Goal: Task Accomplishment & Management: Complete application form

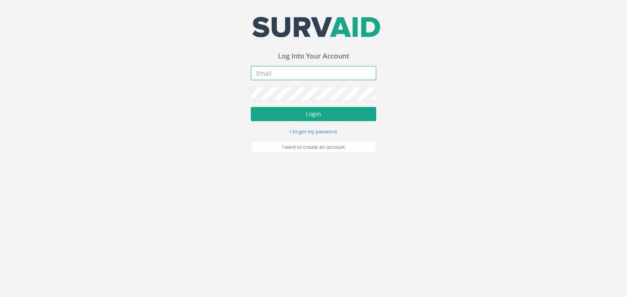
type input "[PERSON_NAME][EMAIL_ADDRESS][PERSON_NAME][DOMAIN_NAME]"
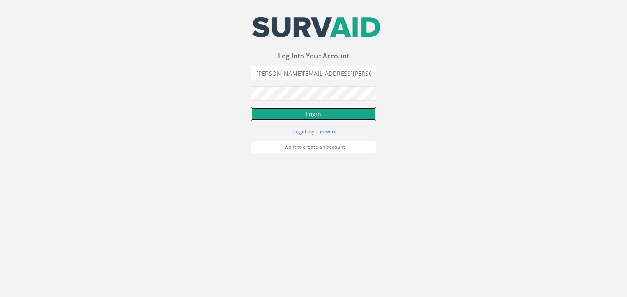
click at [314, 114] on button "Login" at bounding box center [313, 114] width 125 height 14
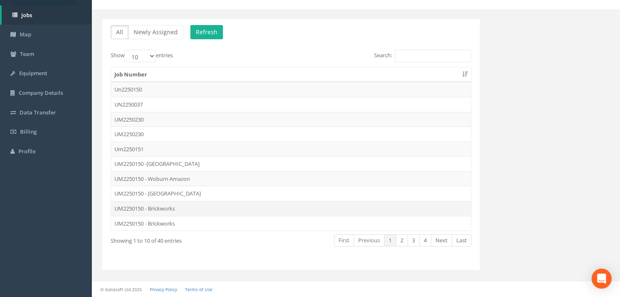
scroll to position [48, 0]
click at [149, 226] on td "UM2250150 - Brickworks" at bounding box center [291, 223] width 360 height 15
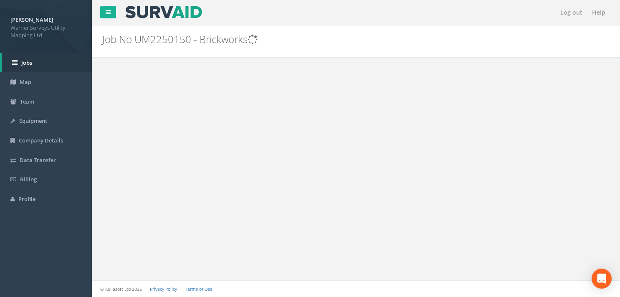
scroll to position [0, 0]
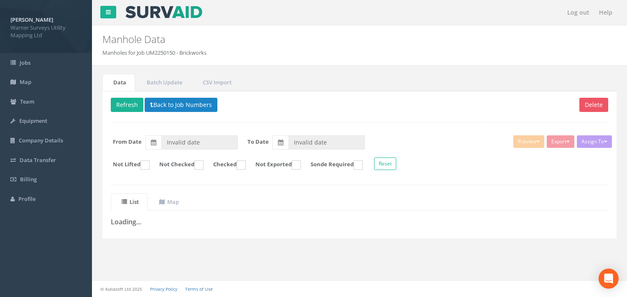
type input "[DATE]"
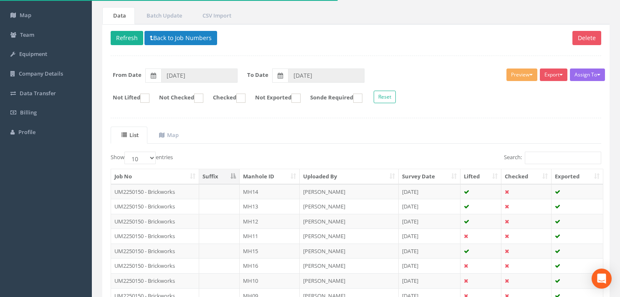
scroll to position [167, 0]
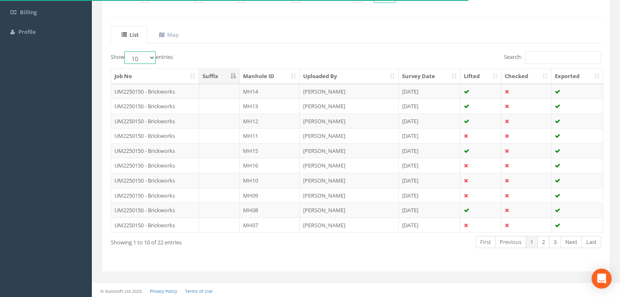
click at [143, 55] on select "10 25 50 100" at bounding box center [139, 57] width 31 height 13
select select "100"
click at [126, 51] on select "10 25 50 100" at bounding box center [139, 57] width 31 height 13
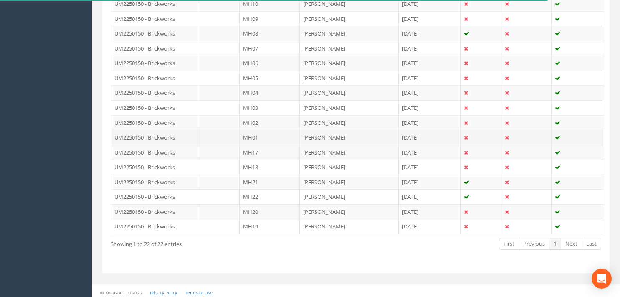
scroll to position [347, 0]
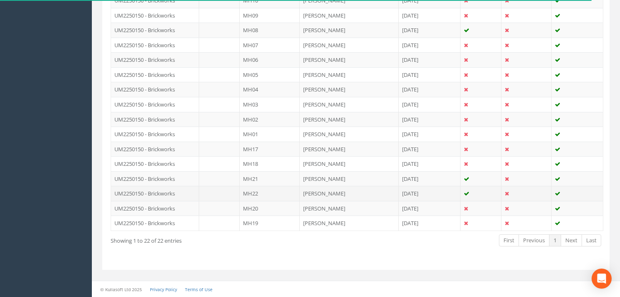
click at [156, 194] on td "UM2250150 - Brickworks" at bounding box center [155, 193] width 88 height 15
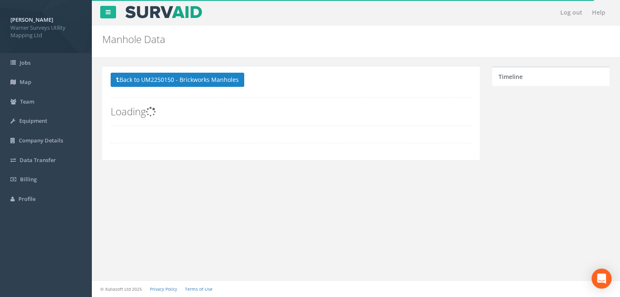
scroll to position [0, 0]
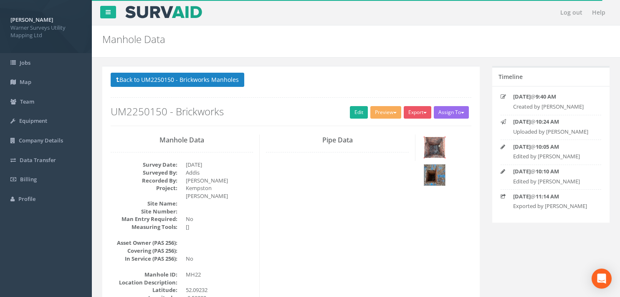
click at [427, 145] on img at bounding box center [434, 147] width 21 height 21
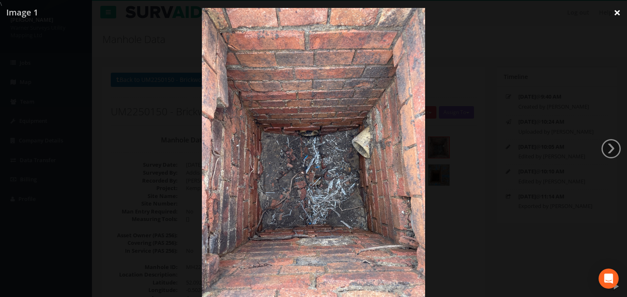
click at [618, 12] on link "×" at bounding box center [617, 12] width 20 height 25
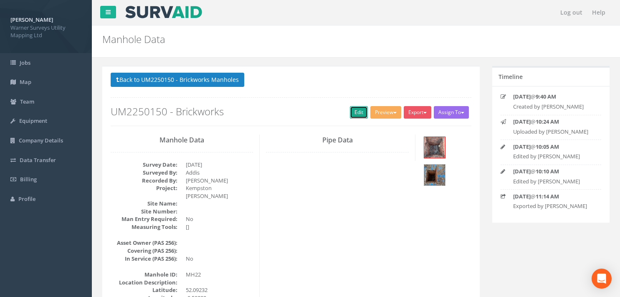
click at [358, 115] on link "Edit" at bounding box center [359, 112] width 18 height 13
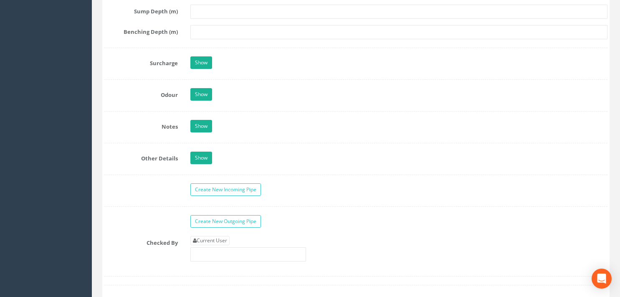
scroll to position [1237, 0]
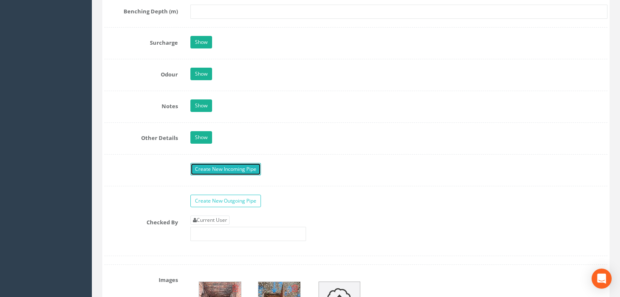
click at [218, 167] on link "Create New Incoming Pipe" at bounding box center [226, 169] width 71 height 13
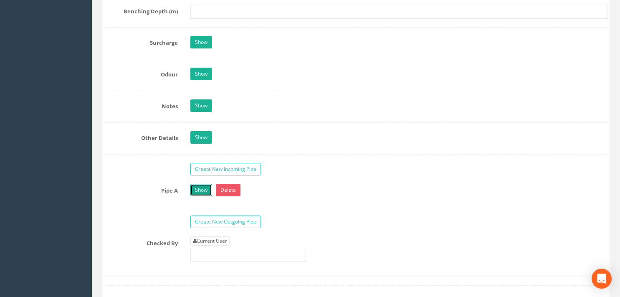
click at [204, 188] on link "Show" at bounding box center [202, 190] width 22 height 13
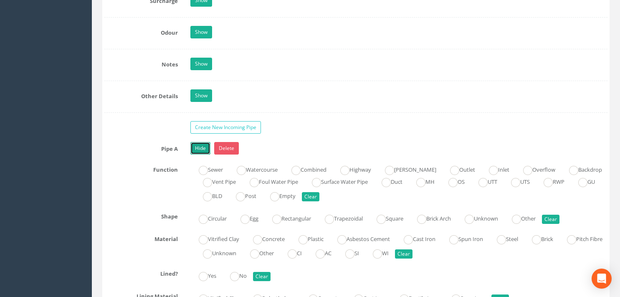
scroll to position [1321, 0]
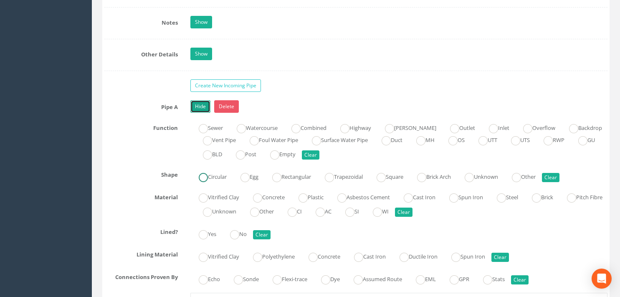
click at [203, 178] on ins at bounding box center [203, 177] width 9 height 9
radio input "true"
click at [203, 196] on ins at bounding box center [203, 197] width 9 height 9
radio input "true"
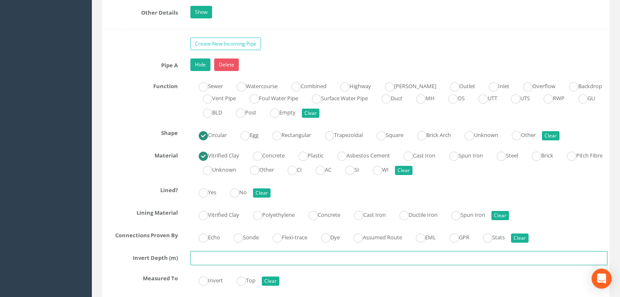
click at [215, 254] on input "text" at bounding box center [399, 258] width 417 height 14
type input "0.92"
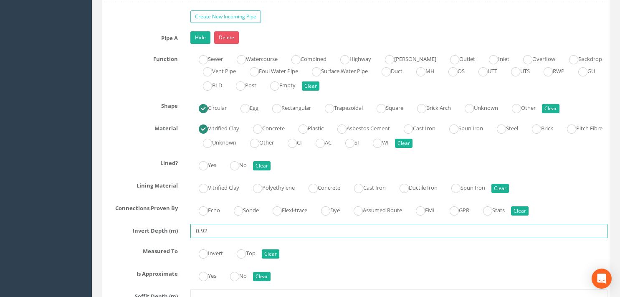
scroll to position [1404, 0]
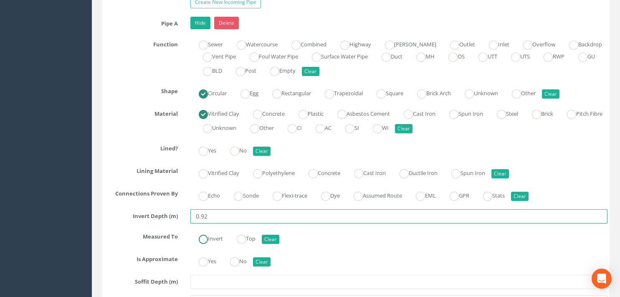
click at [203, 236] on ins at bounding box center [203, 239] width 9 height 9
radio input "true"
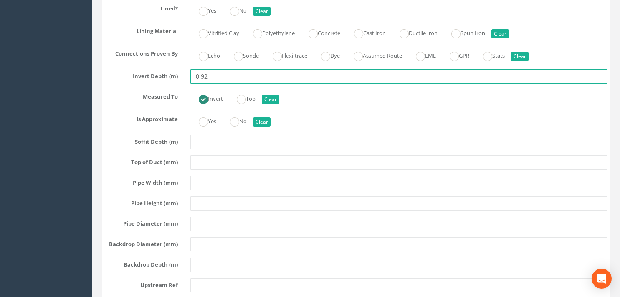
scroll to position [1529, 0]
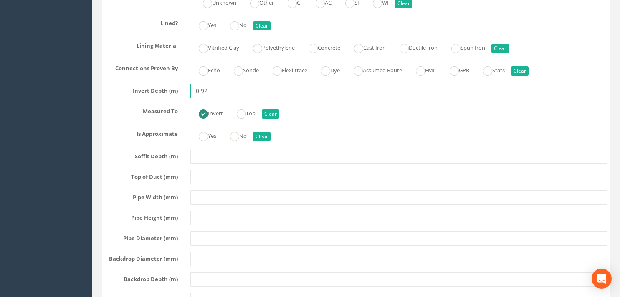
type input "0.92"
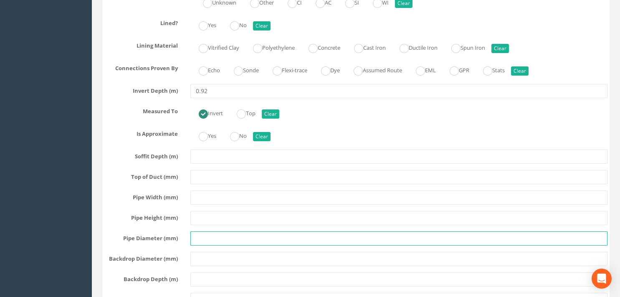
click at [202, 236] on input "text" at bounding box center [399, 238] width 417 height 14
type input "100"
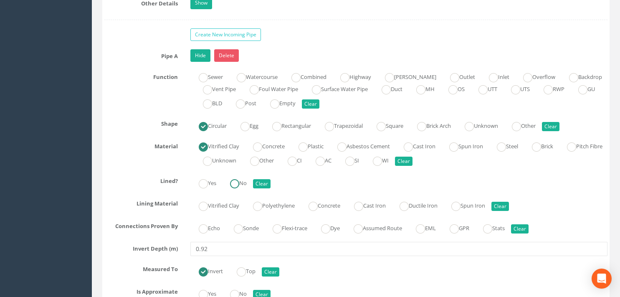
scroll to position [1362, 0]
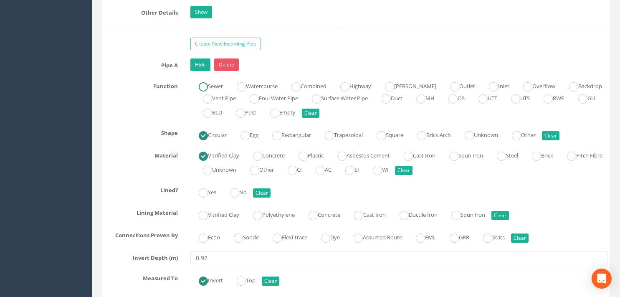
click at [202, 85] on ins at bounding box center [203, 86] width 9 height 9
radio input "true"
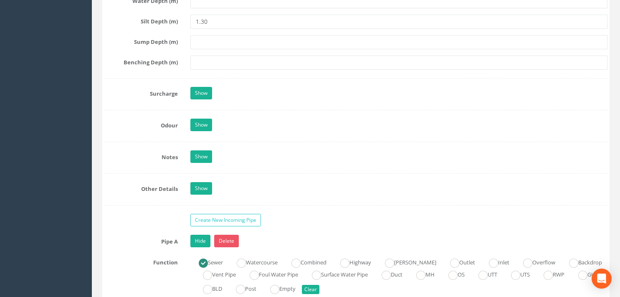
scroll to position [1237, 0]
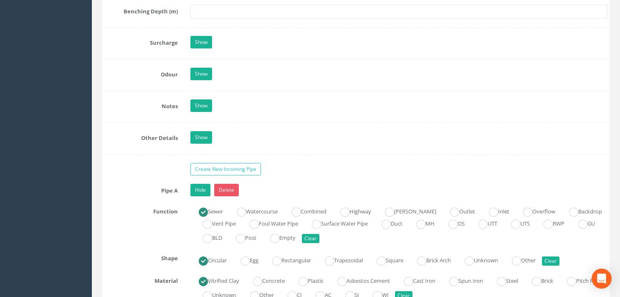
type input "100"
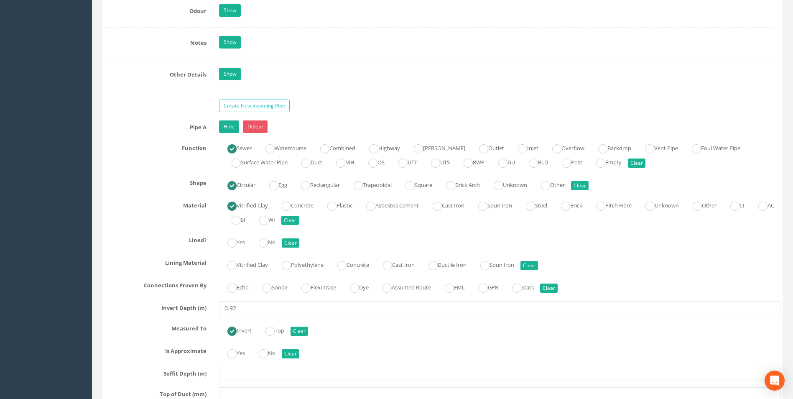
scroll to position [1284, 0]
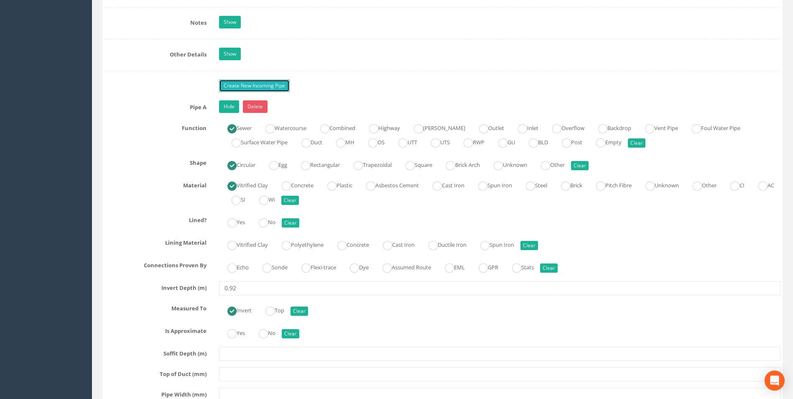
click at [248, 84] on link "Create New Incoming Pipe" at bounding box center [254, 85] width 71 height 13
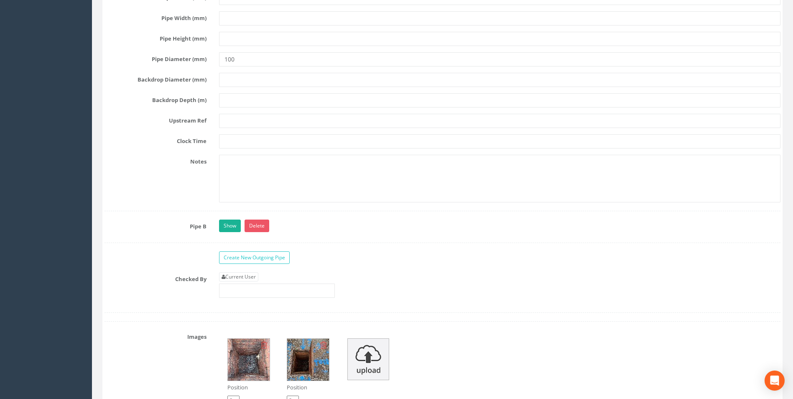
scroll to position [1744, 0]
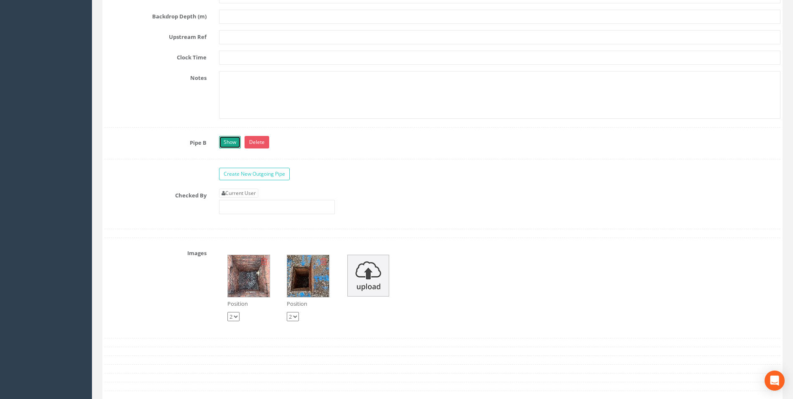
click at [232, 144] on link "Show" at bounding box center [230, 142] width 22 height 13
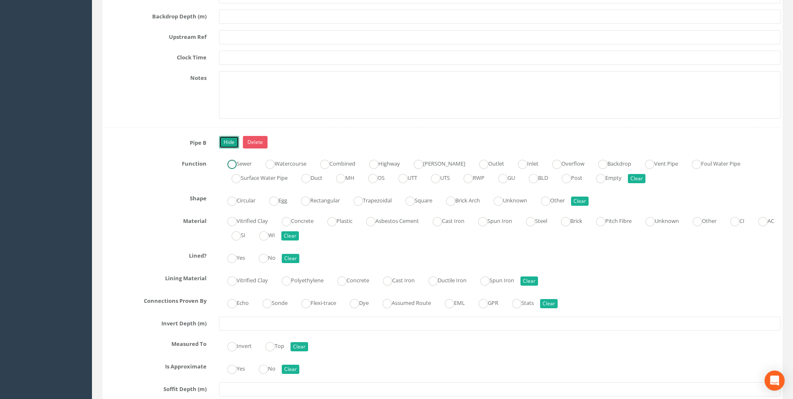
click at [234, 164] on ins at bounding box center [231, 164] width 9 height 9
radio input "true"
click at [232, 198] on ins at bounding box center [231, 200] width 9 height 9
radio input "true"
click at [233, 224] on ins at bounding box center [231, 221] width 9 height 9
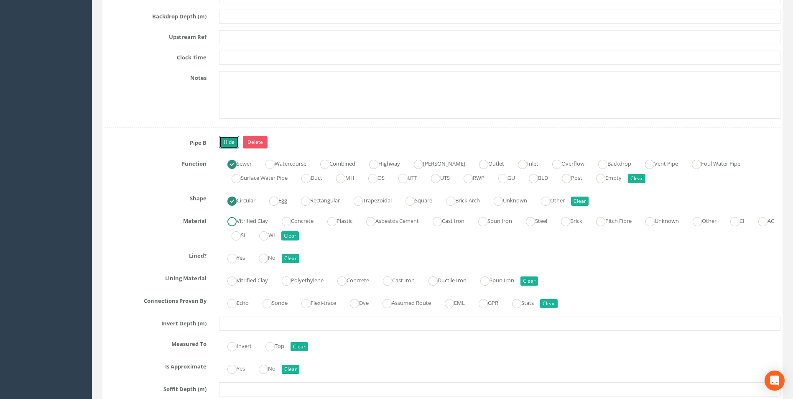
radio input "true"
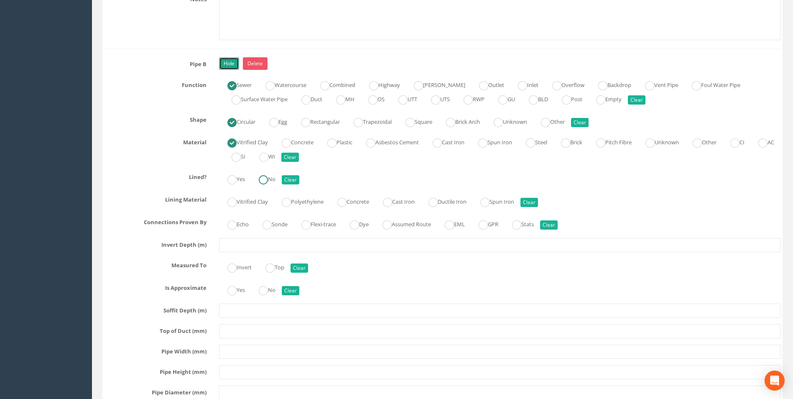
scroll to position [1827, 0]
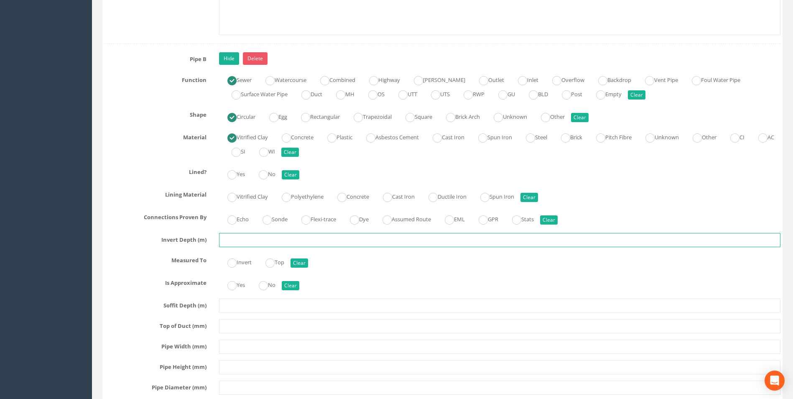
click at [246, 240] on input "text" at bounding box center [499, 240] width 561 height 14
type input "1.26"
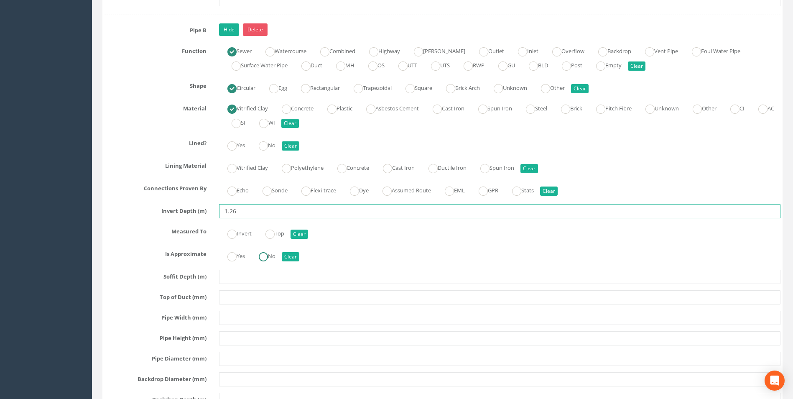
scroll to position [1869, 0]
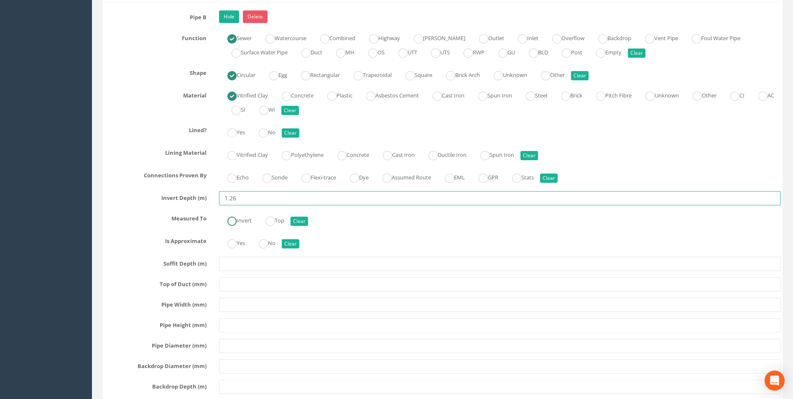
click at [232, 223] on ins at bounding box center [231, 220] width 9 height 9
radio input "true"
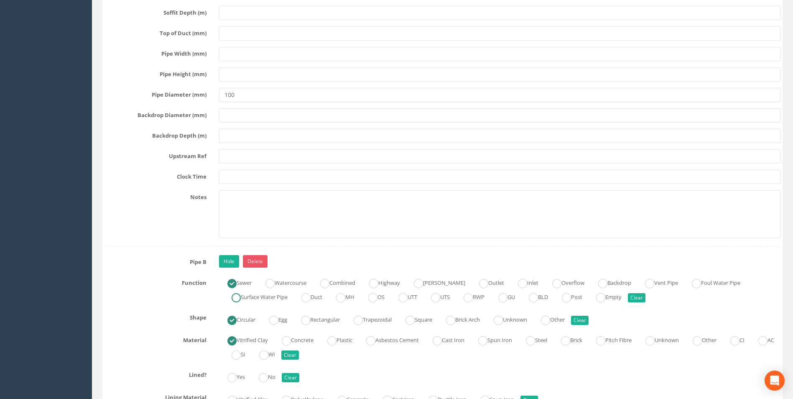
scroll to position [1618, 0]
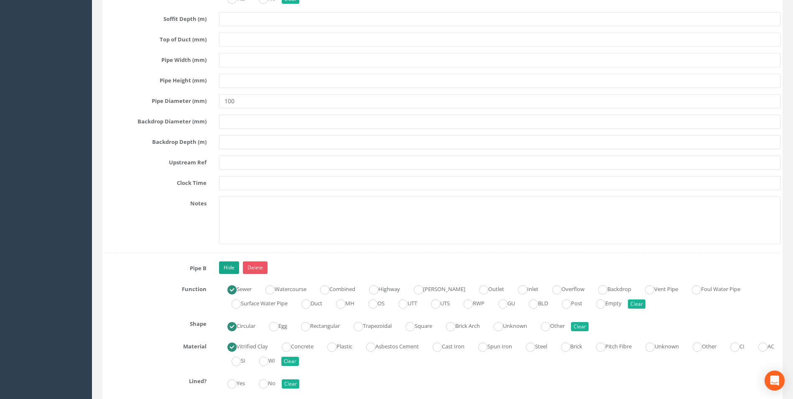
type input "1.26"
click at [232, 263] on link "Hide" at bounding box center [229, 267] width 20 height 13
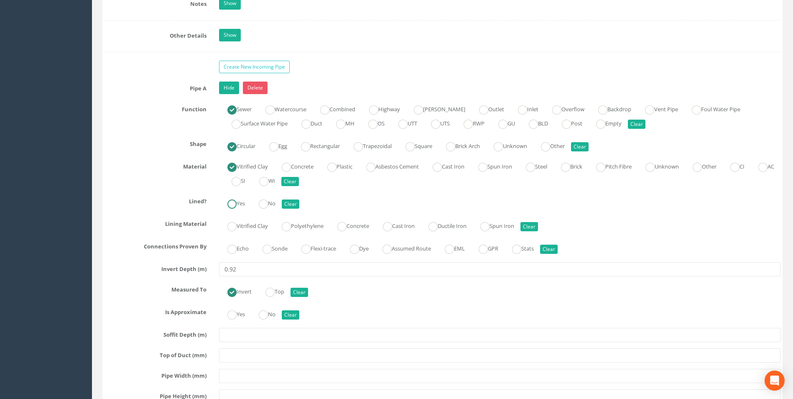
scroll to position [1284, 0]
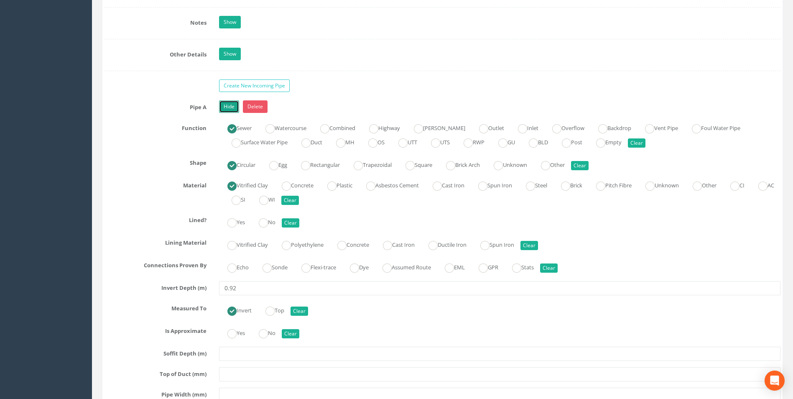
click at [235, 109] on link "Hide" at bounding box center [229, 106] width 20 height 13
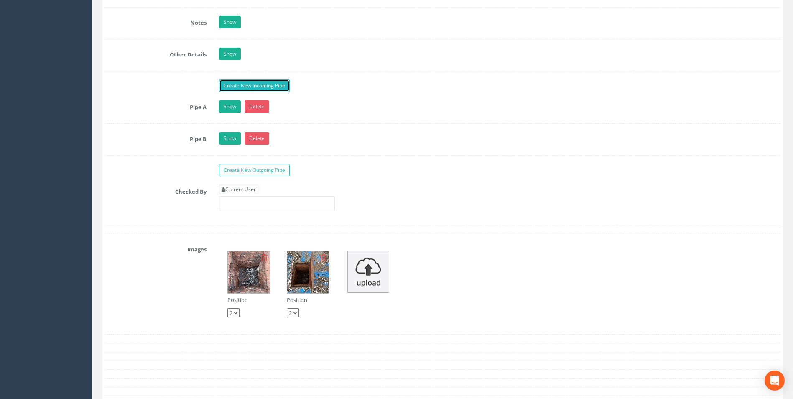
click at [251, 81] on link "Create New Incoming Pipe" at bounding box center [254, 85] width 71 height 13
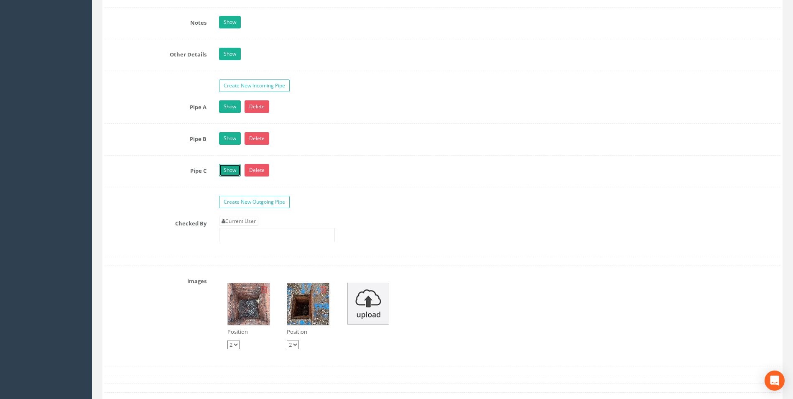
click at [231, 173] on link "Show" at bounding box center [230, 170] width 22 height 13
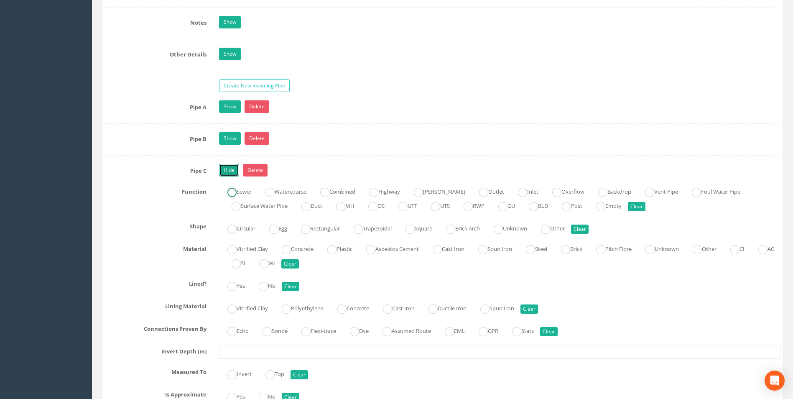
click at [231, 192] on ins at bounding box center [231, 192] width 9 height 9
radio input "true"
click at [233, 228] on ins at bounding box center [231, 228] width 9 height 9
radio input "true"
click at [232, 253] on ins at bounding box center [231, 249] width 9 height 9
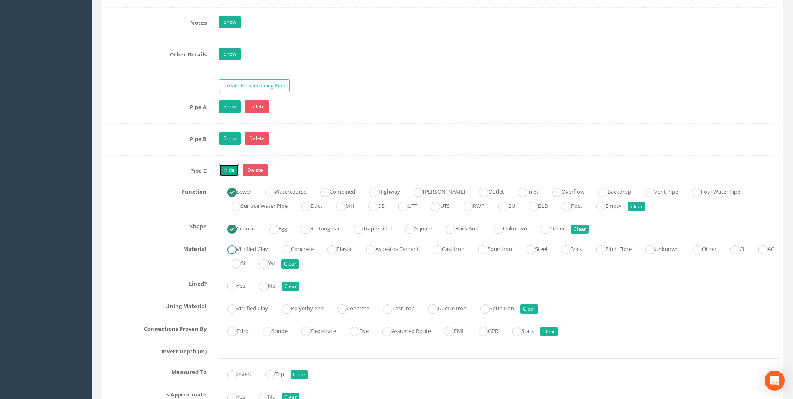
radio input "true"
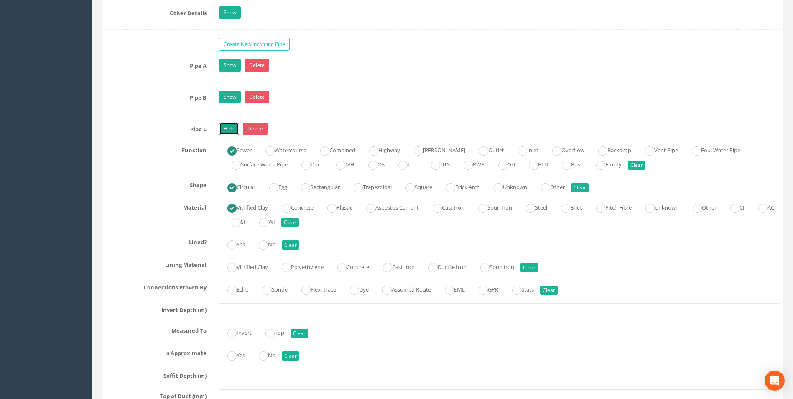
scroll to position [1326, 0]
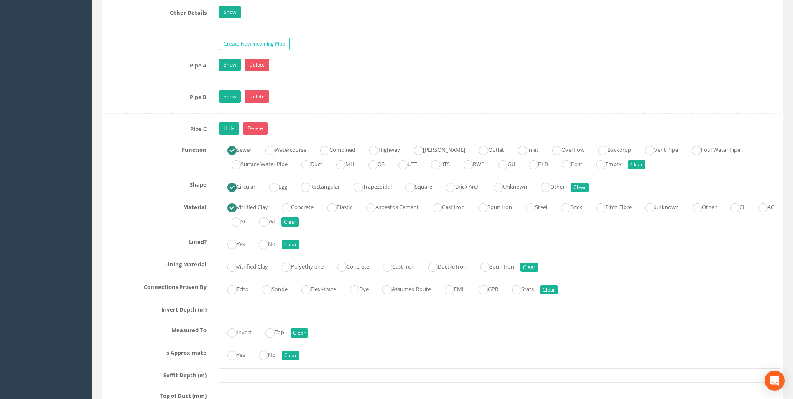
click at [232, 297] on input "text" at bounding box center [499, 309] width 561 height 14
type input "0.40"
click at [229, 297] on ins at bounding box center [231, 332] width 9 height 9
radio input "true"
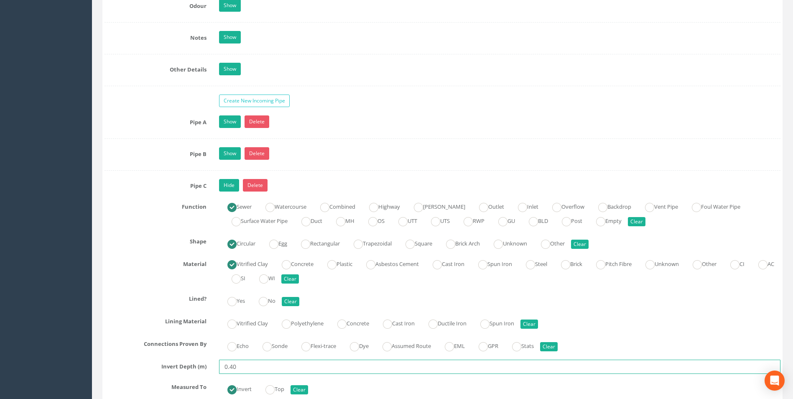
scroll to position [1242, 0]
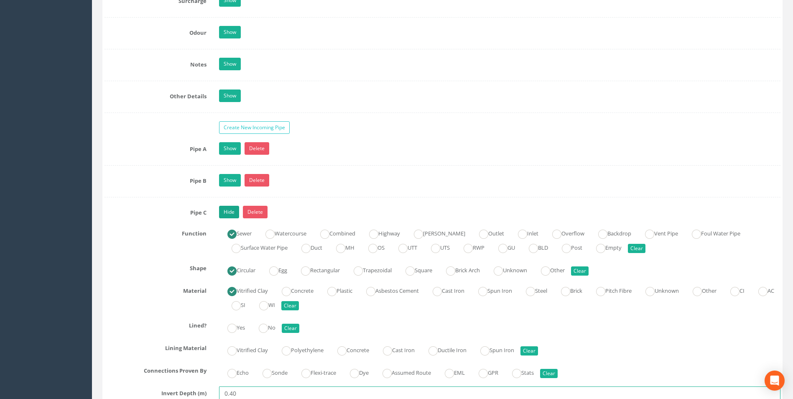
type input "0.40"
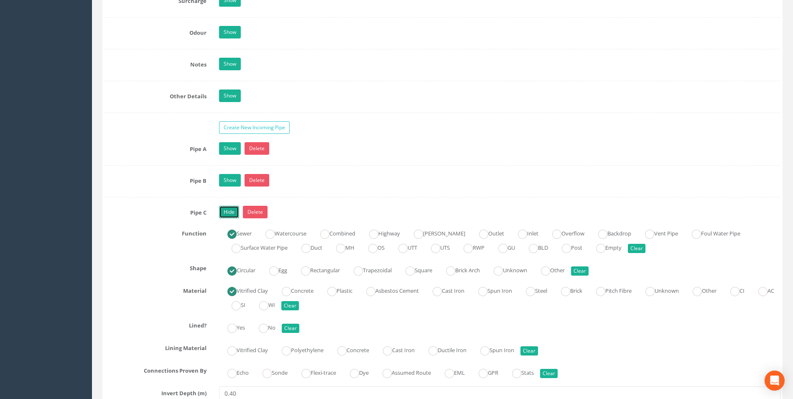
click at [236, 215] on link "Hide" at bounding box center [229, 212] width 20 height 13
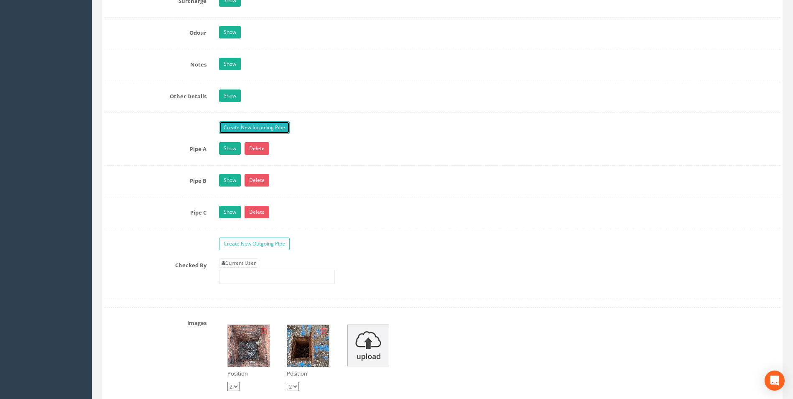
click at [242, 127] on link "Create New Incoming Pipe" at bounding box center [254, 127] width 71 height 13
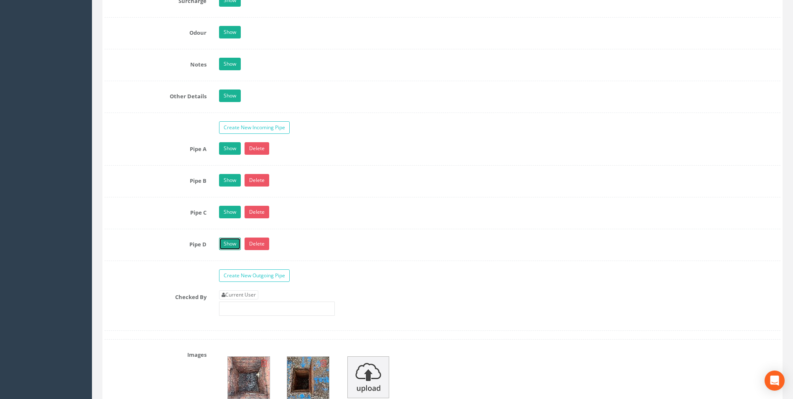
click at [232, 246] on link "Show" at bounding box center [230, 243] width 22 height 13
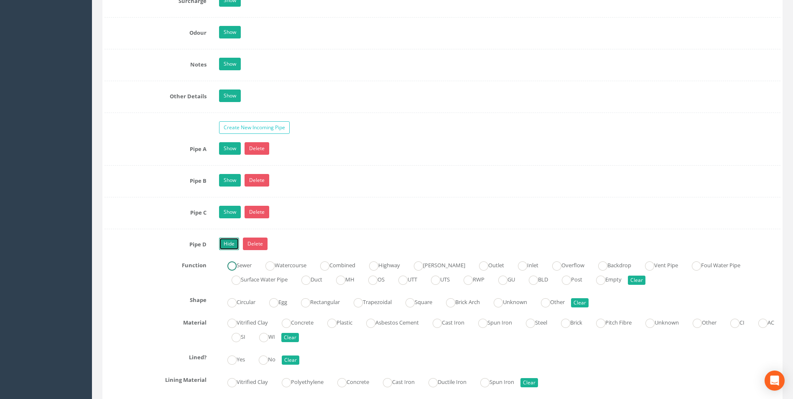
click at [231, 267] on ins at bounding box center [231, 265] width 9 height 9
radio input "true"
click at [233, 297] on ins at bounding box center [231, 302] width 9 height 9
radio input "true"
click at [230, 297] on ins at bounding box center [231, 322] width 9 height 9
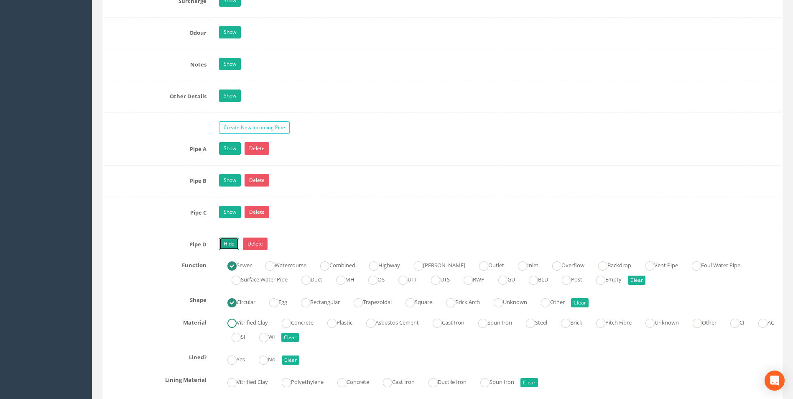
radio input "true"
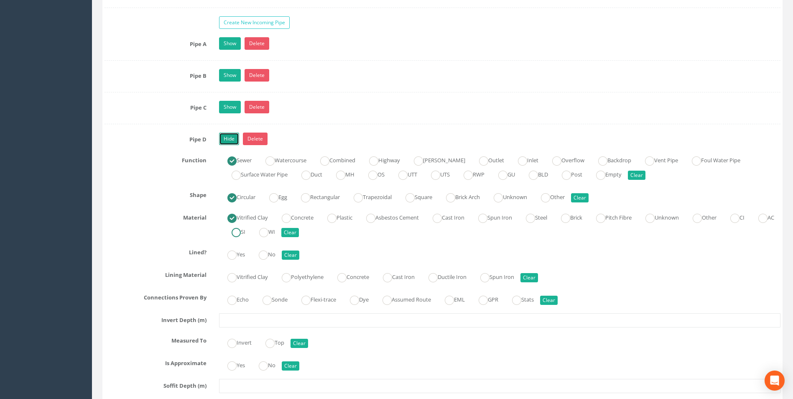
scroll to position [1368, 0]
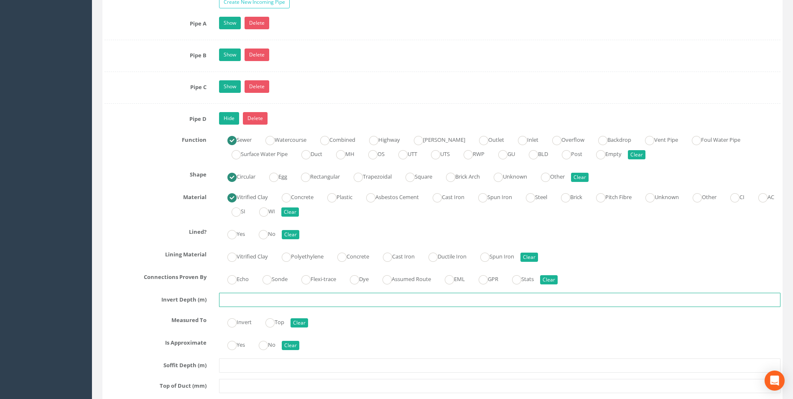
click at [252, 297] on input "text" at bounding box center [499, 299] width 561 height 14
type input "0.40"
drag, startPoint x: 228, startPoint y: 322, endPoint x: 236, endPoint y: 323, distance: 8.8
click at [229, 297] on ins at bounding box center [231, 322] width 9 height 9
radio input "true"
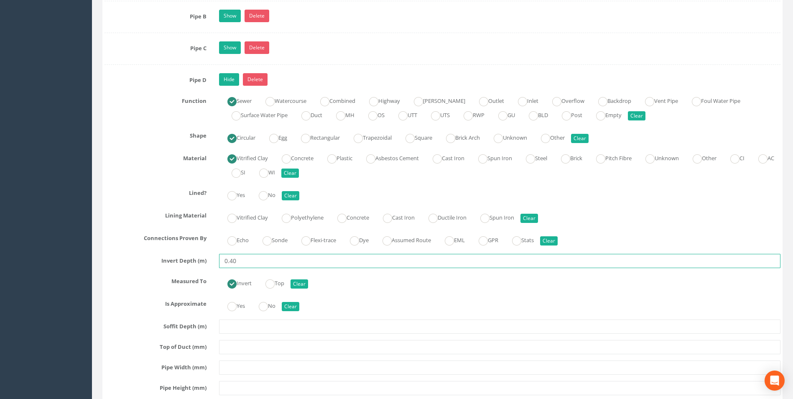
scroll to position [1284, 0]
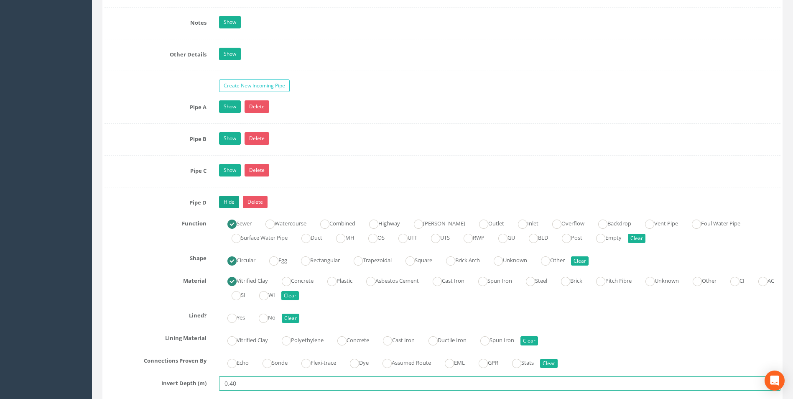
type input "0.40"
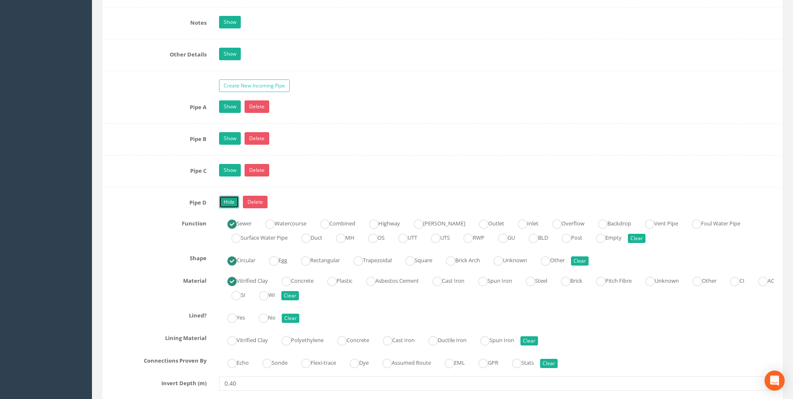
click at [226, 196] on link "Hide" at bounding box center [229, 202] width 20 height 13
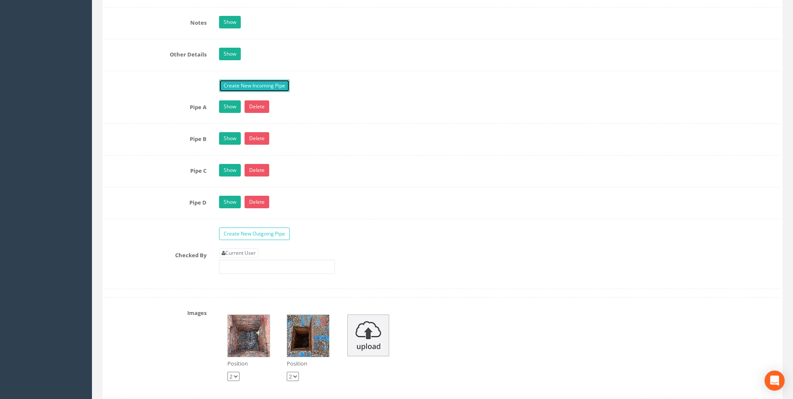
click at [249, 87] on link "Create New Incoming Pipe" at bounding box center [254, 85] width 71 height 13
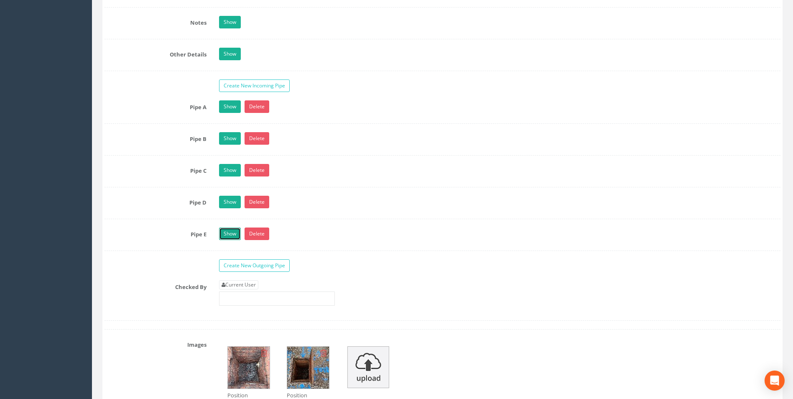
click at [231, 231] on link "Show" at bounding box center [230, 233] width 22 height 13
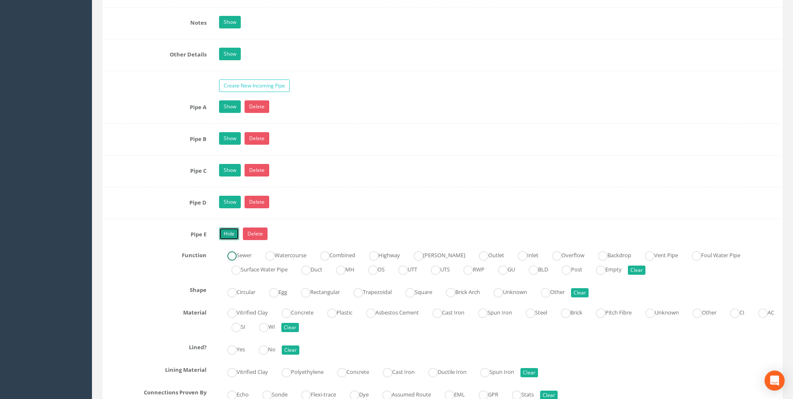
click at [235, 257] on ins at bounding box center [231, 255] width 9 height 9
radio input "true"
click at [232, 293] on ins at bounding box center [231, 292] width 9 height 9
radio input "true"
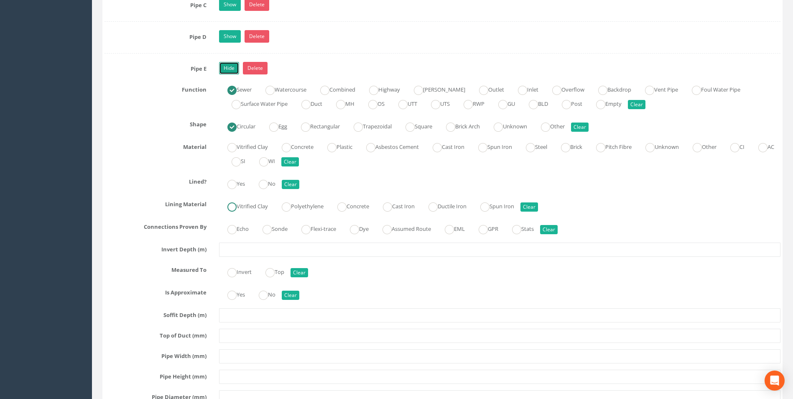
scroll to position [1451, 0]
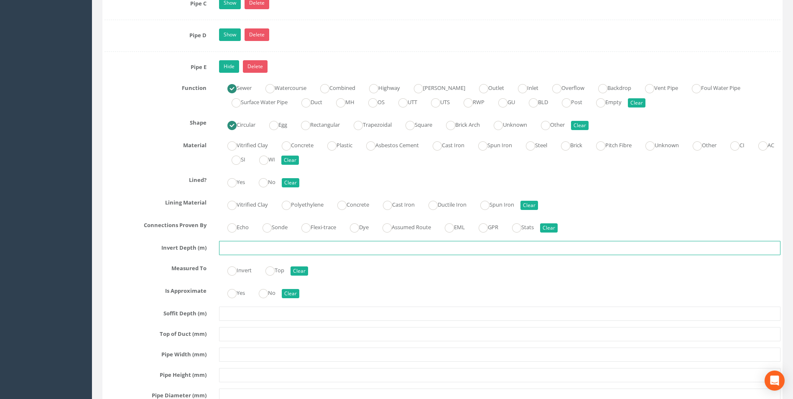
click at [234, 250] on input "text" at bounding box center [499, 248] width 561 height 14
type input "1.30"
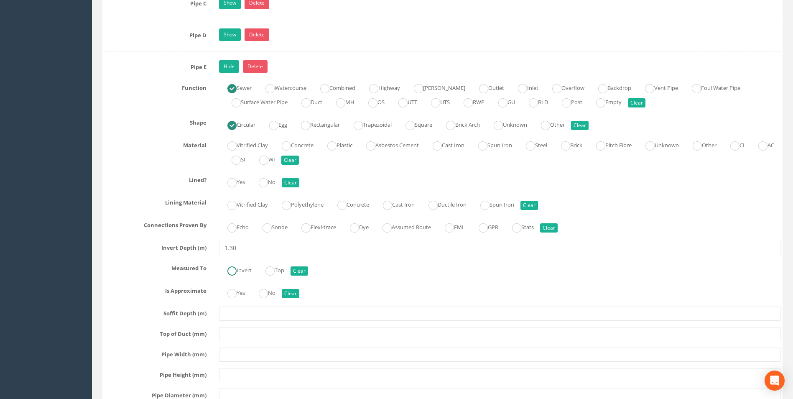
click at [226, 272] on label "Invert" at bounding box center [235, 269] width 33 height 12
radio input "true"
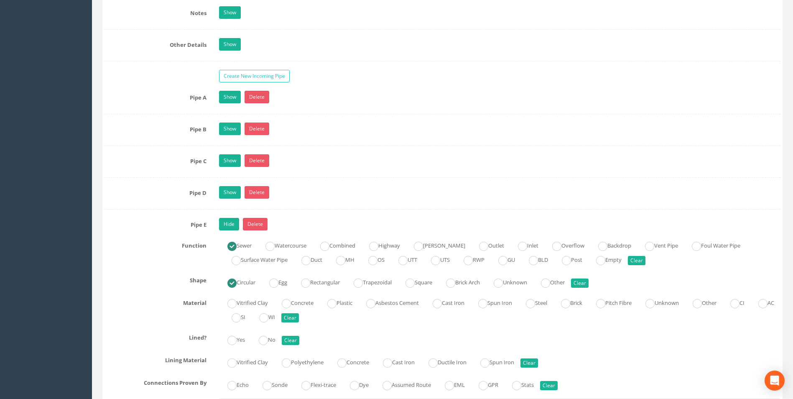
scroll to position [1284, 0]
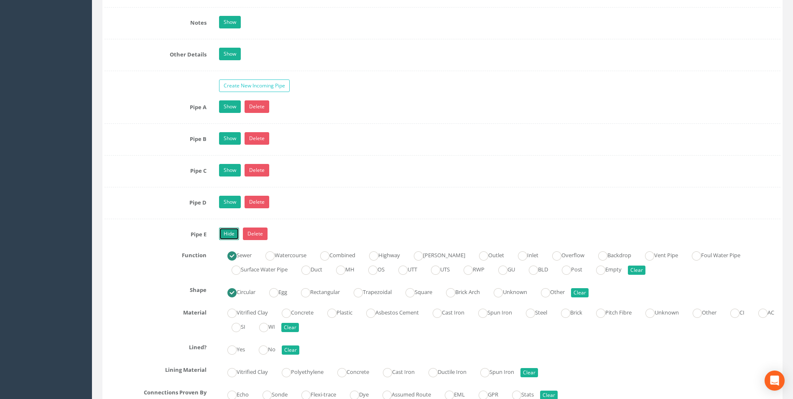
click at [234, 238] on link "Hide" at bounding box center [229, 233] width 20 height 13
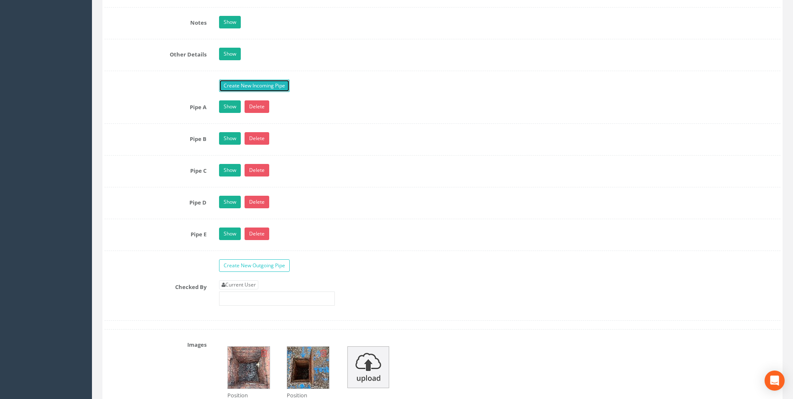
click at [246, 86] on link "Create New Incoming Pipe" at bounding box center [254, 85] width 71 height 13
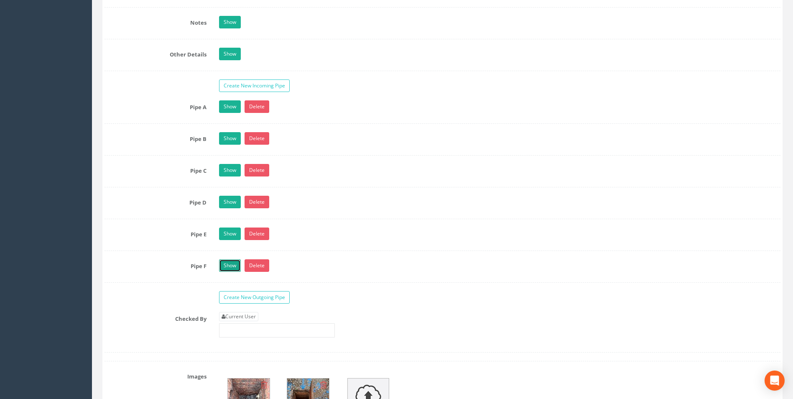
click at [228, 266] on link "Show" at bounding box center [230, 265] width 22 height 13
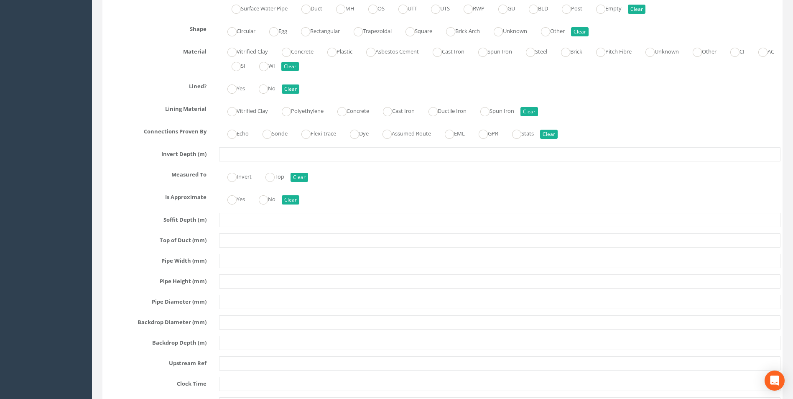
scroll to position [1326, 0]
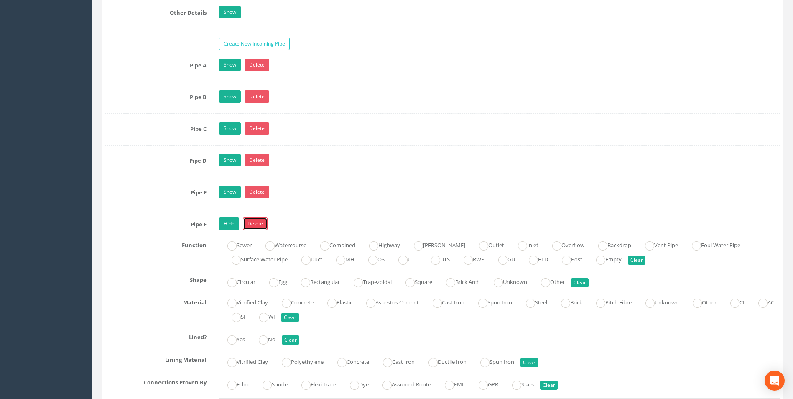
click at [250, 225] on link "Delete" at bounding box center [255, 223] width 25 height 13
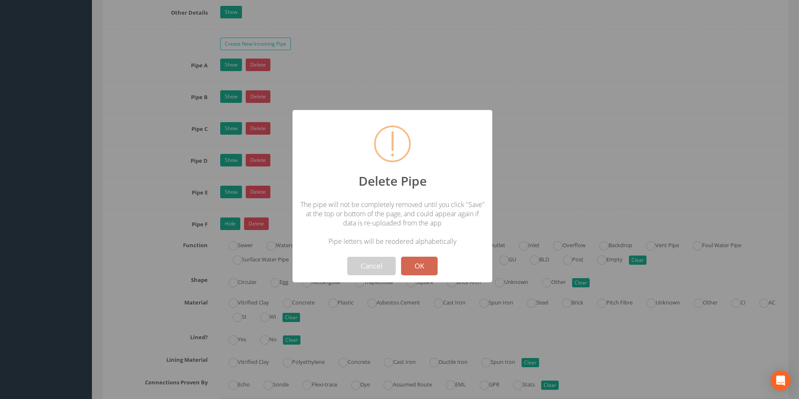
click at [419, 270] on button "OK" at bounding box center [419, 266] width 36 height 18
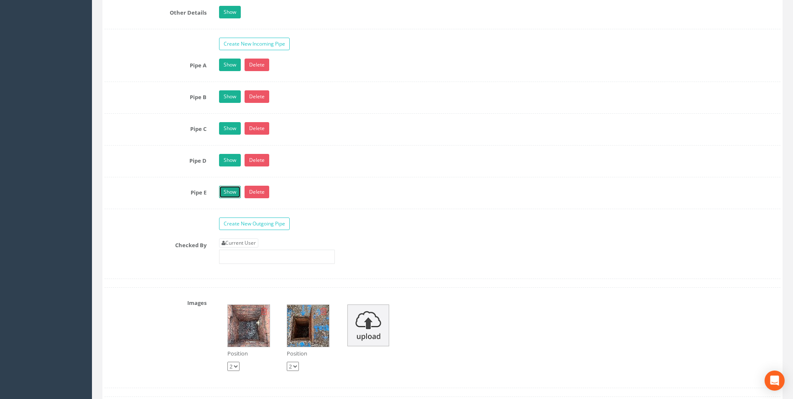
click at [231, 194] on link "Show" at bounding box center [230, 191] width 22 height 13
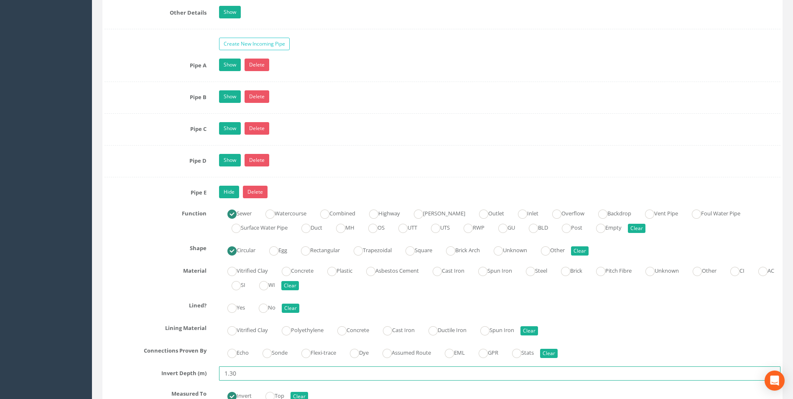
drag, startPoint x: 242, startPoint y: 372, endPoint x: 208, endPoint y: 371, distance: 33.4
click at [208, 297] on div "Invert Depth (m) 1.30" at bounding box center [442, 373] width 688 height 14
type input "0.74"
click at [236, 160] on link "Show" at bounding box center [230, 160] width 22 height 13
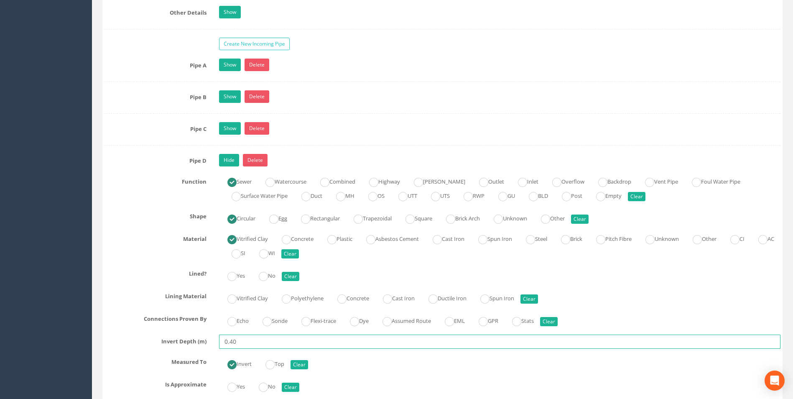
drag, startPoint x: 245, startPoint y: 343, endPoint x: 222, endPoint y: 343, distance: 23.0
click at [223, 297] on input "0.40" at bounding box center [499, 341] width 561 height 14
type input "1.30"
click at [233, 129] on link "Show" at bounding box center [230, 128] width 22 height 13
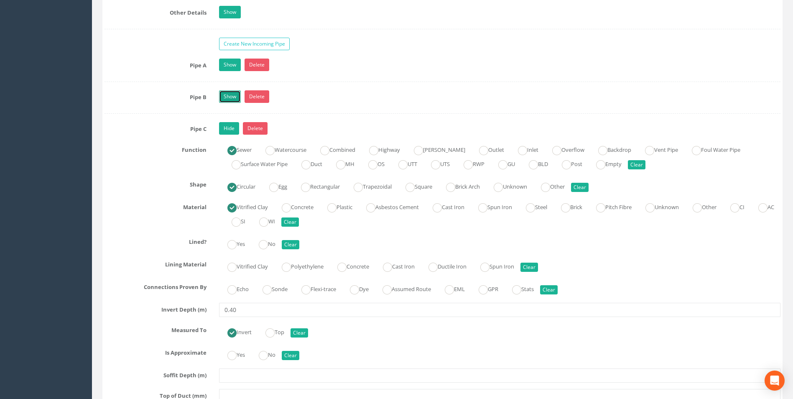
click at [230, 92] on link "Show" at bounding box center [230, 96] width 22 height 13
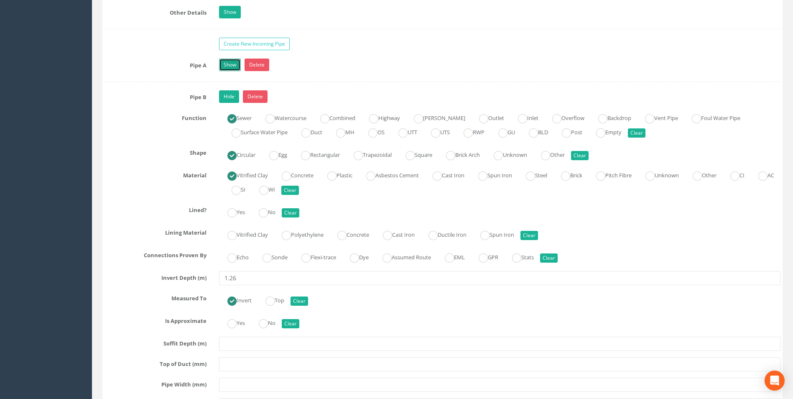
click at [236, 61] on link "Show" at bounding box center [230, 64] width 22 height 13
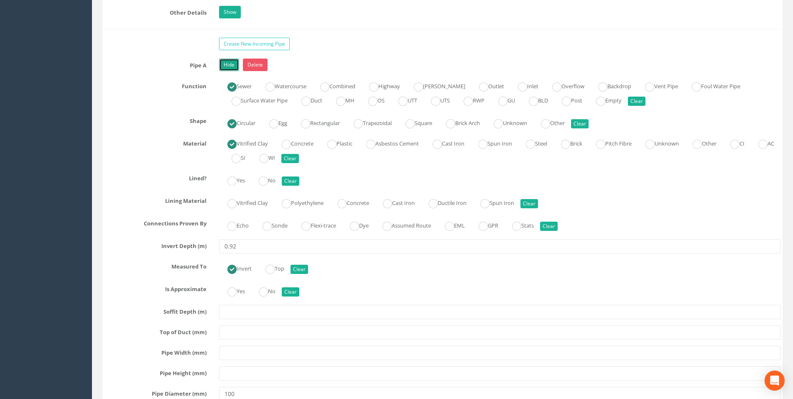
click at [236, 61] on link "Hide" at bounding box center [229, 64] width 20 height 13
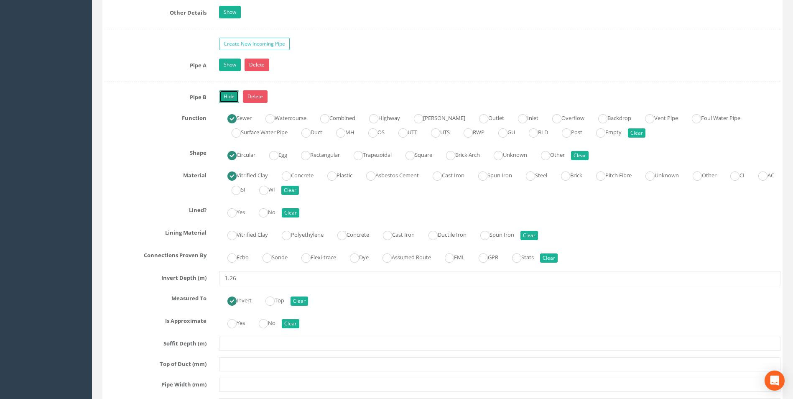
click at [226, 95] on link "Hide" at bounding box center [229, 96] width 20 height 13
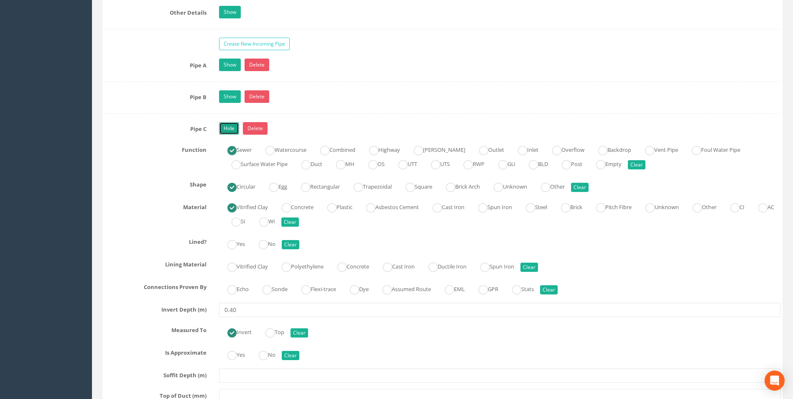
click at [230, 129] on link "Hide" at bounding box center [229, 128] width 20 height 13
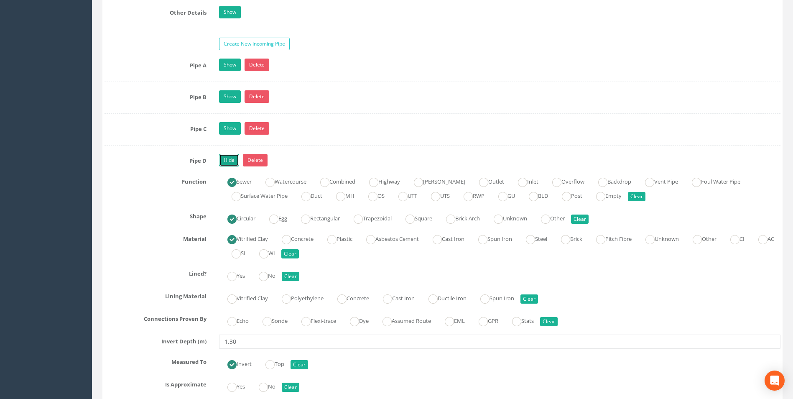
click at [231, 165] on link "Hide" at bounding box center [229, 160] width 20 height 13
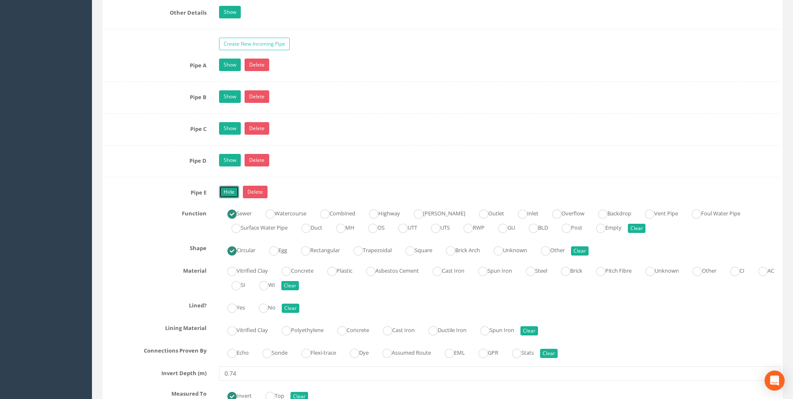
click at [229, 196] on link "Hide" at bounding box center [229, 191] width 20 height 13
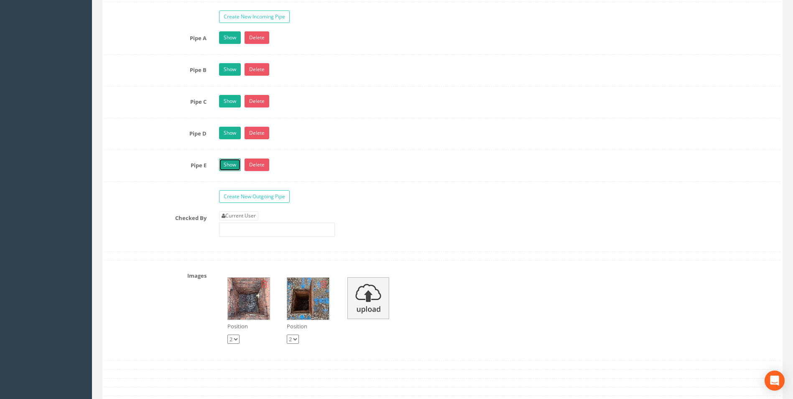
scroll to position [1368, 0]
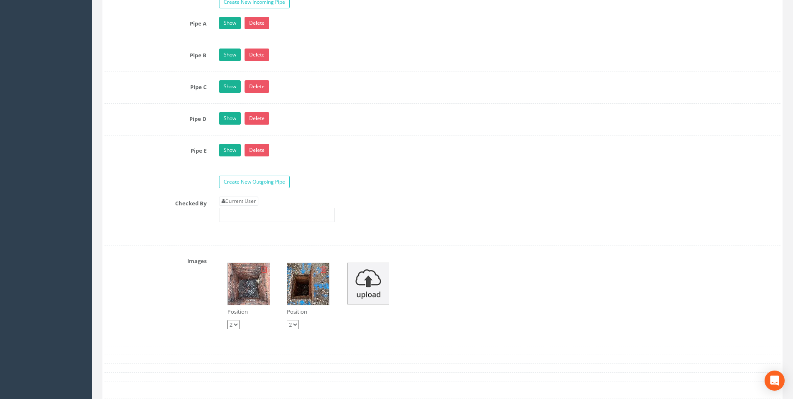
click at [251, 282] on img at bounding box center [249, 284] width 42 height 42
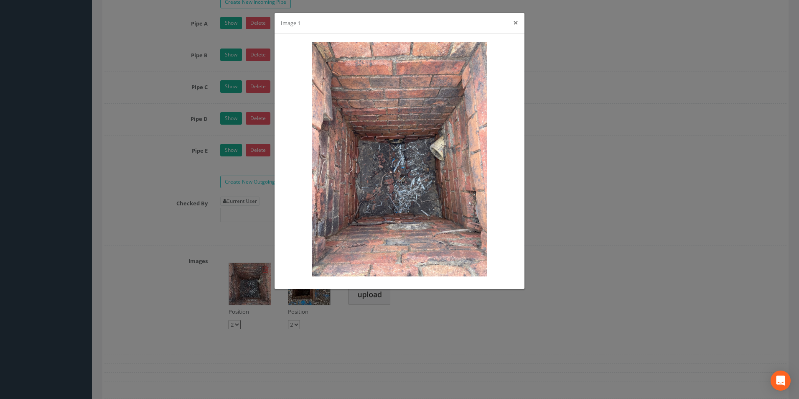
click at [516, 25] on button "×" at bounding box center [515, 22] width 5 height 9
